Goal: Information Seeking & Learning: Check status

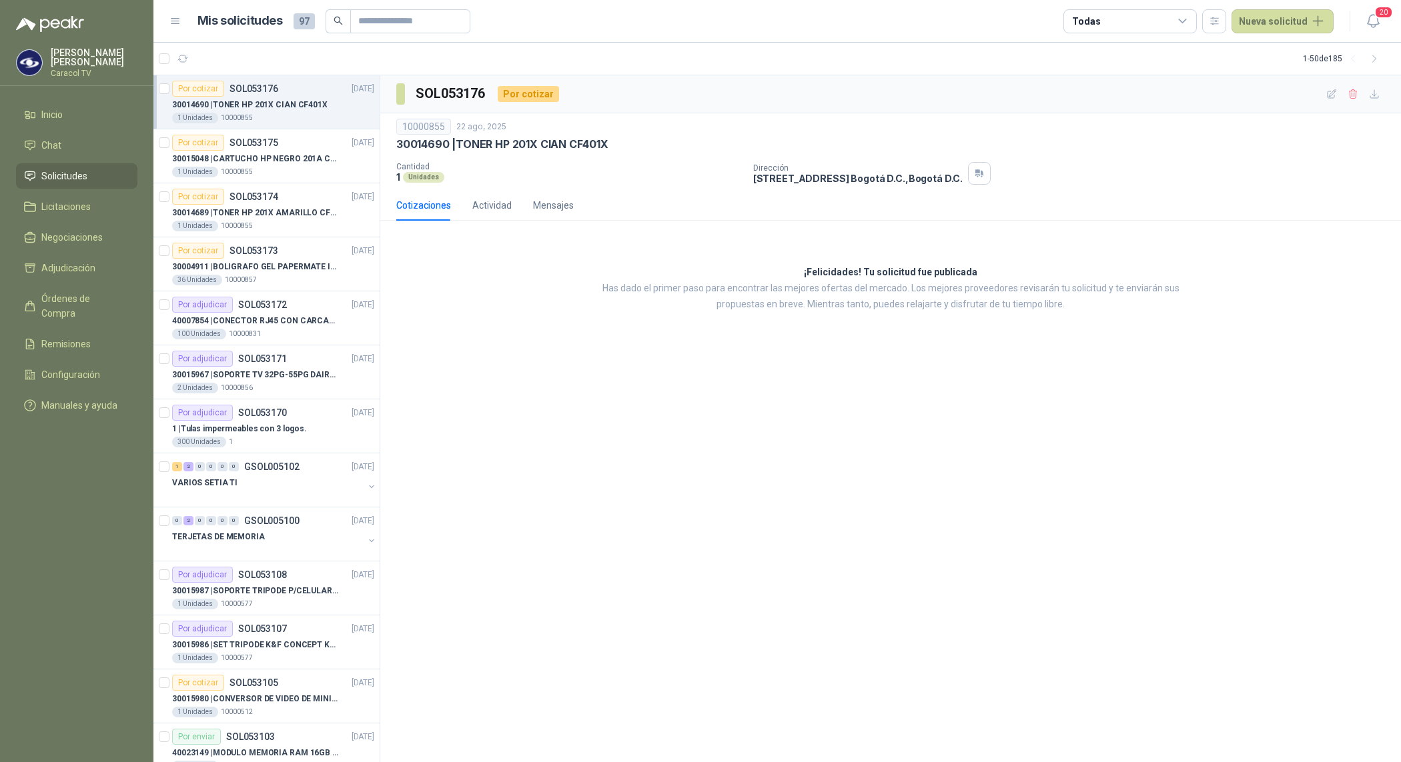
click at [270, 105] on p "30014690 | TONER HP 201X CIAN CF401X" at bounding box center [249, 105] width 155 height 13
click at [294, 161] on p "30015048 | CARTUCHO HP NEGRO 201A CF400X" at bounding box center [255, 159] width 166 height 13
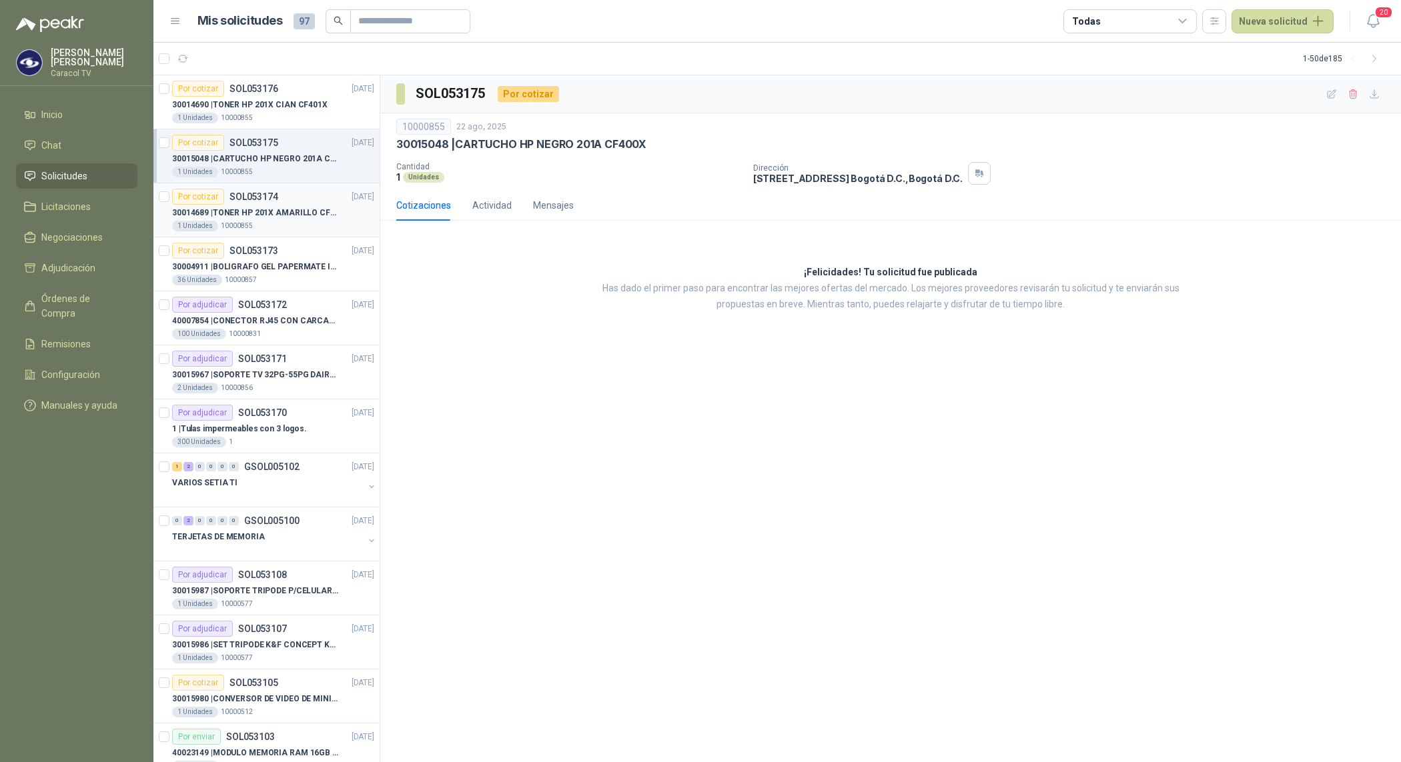
click at [281, 228] on div "1 Unidades 10000855" at bounding box center [273, 226] width 202 height 11
click at [281, 257] on div "Por cotizar SOL053173 22/08/25" at bounding box center [273, 251] width 202 height 16
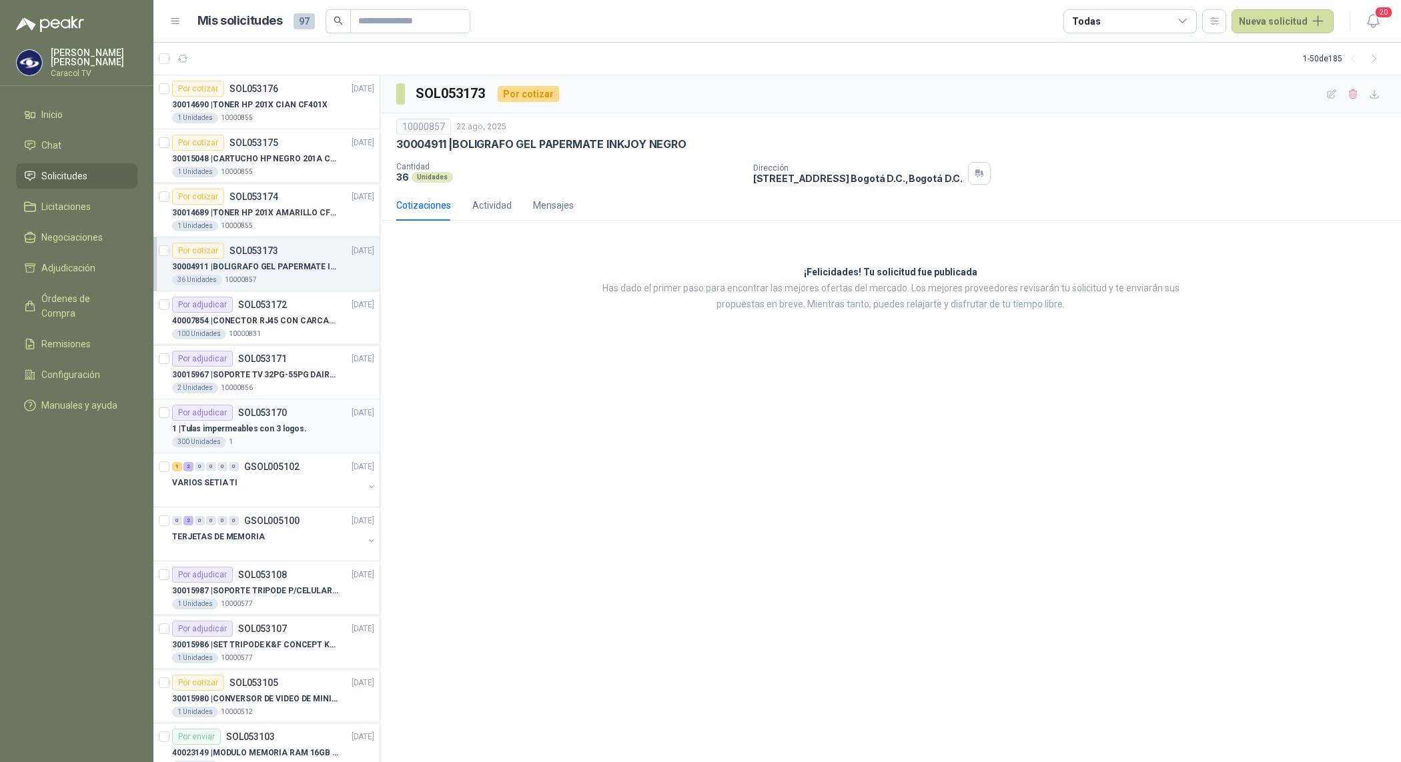
click at [282, 426] on p "1 | Tulas impermeables con 3 logos." at bounding box center [239, 429] width 135 height 13
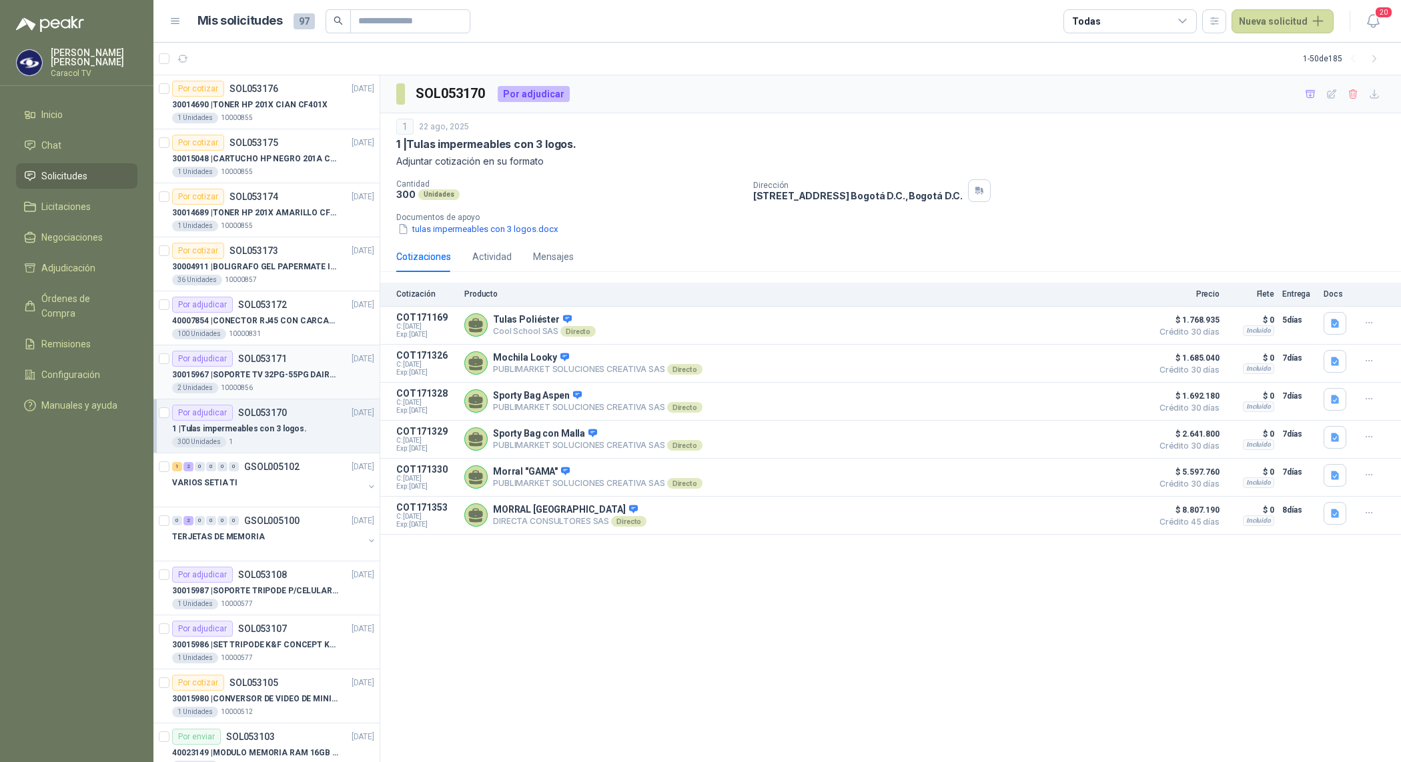
click at [311, 372] on p "30015967 | SOPORTE TV 32PG-55PG DAIRU LPA52-446KIT2" at bounding box center [255, 375] width 166 height 13
